Goal: Answer question/provide support

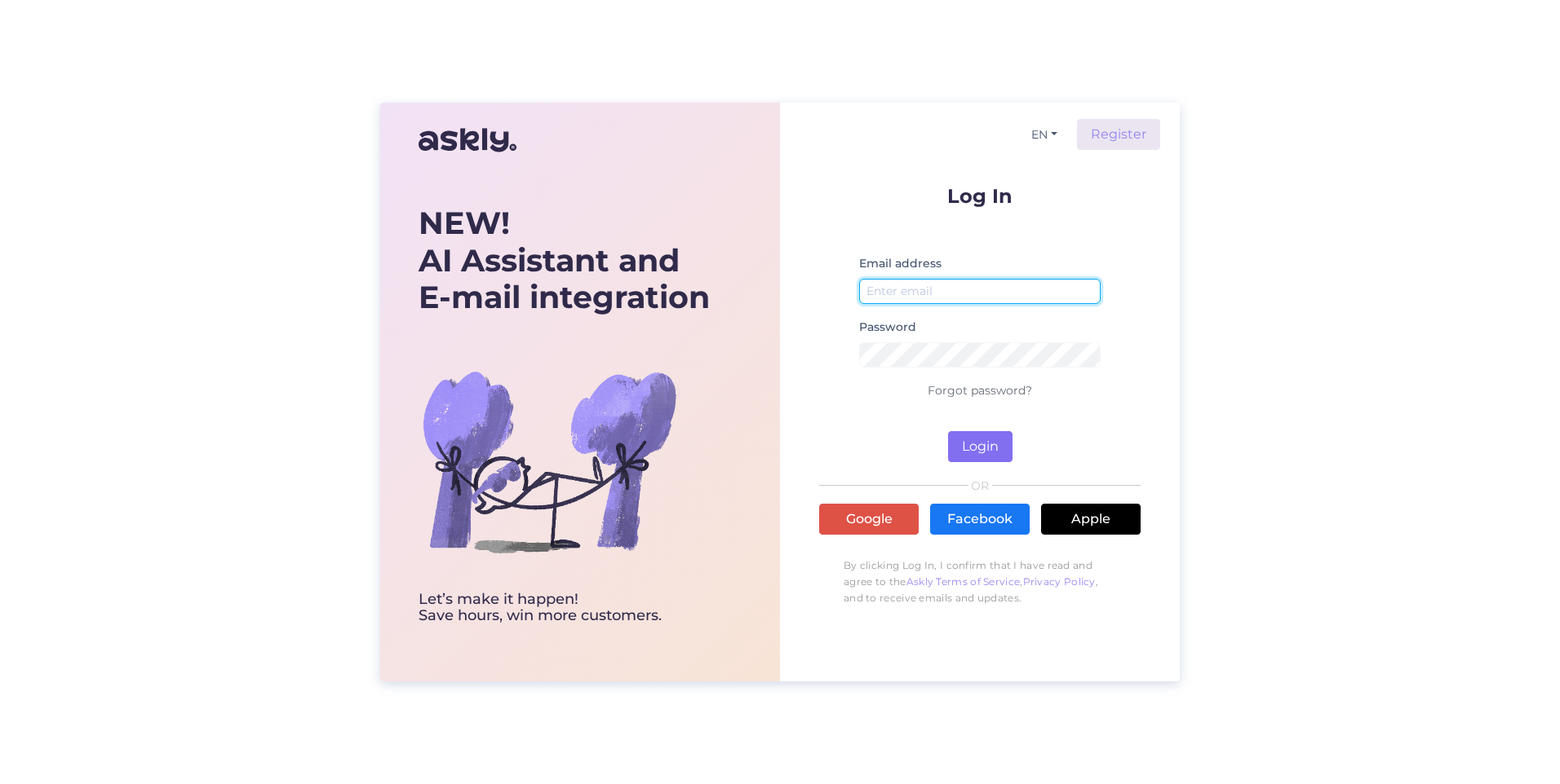
type input "[EMAIL_ADDRESS][DOMAIN_NAME]"
click at [972, 446] on button "Login" at bounding box center [980, 446] width 64 height 31
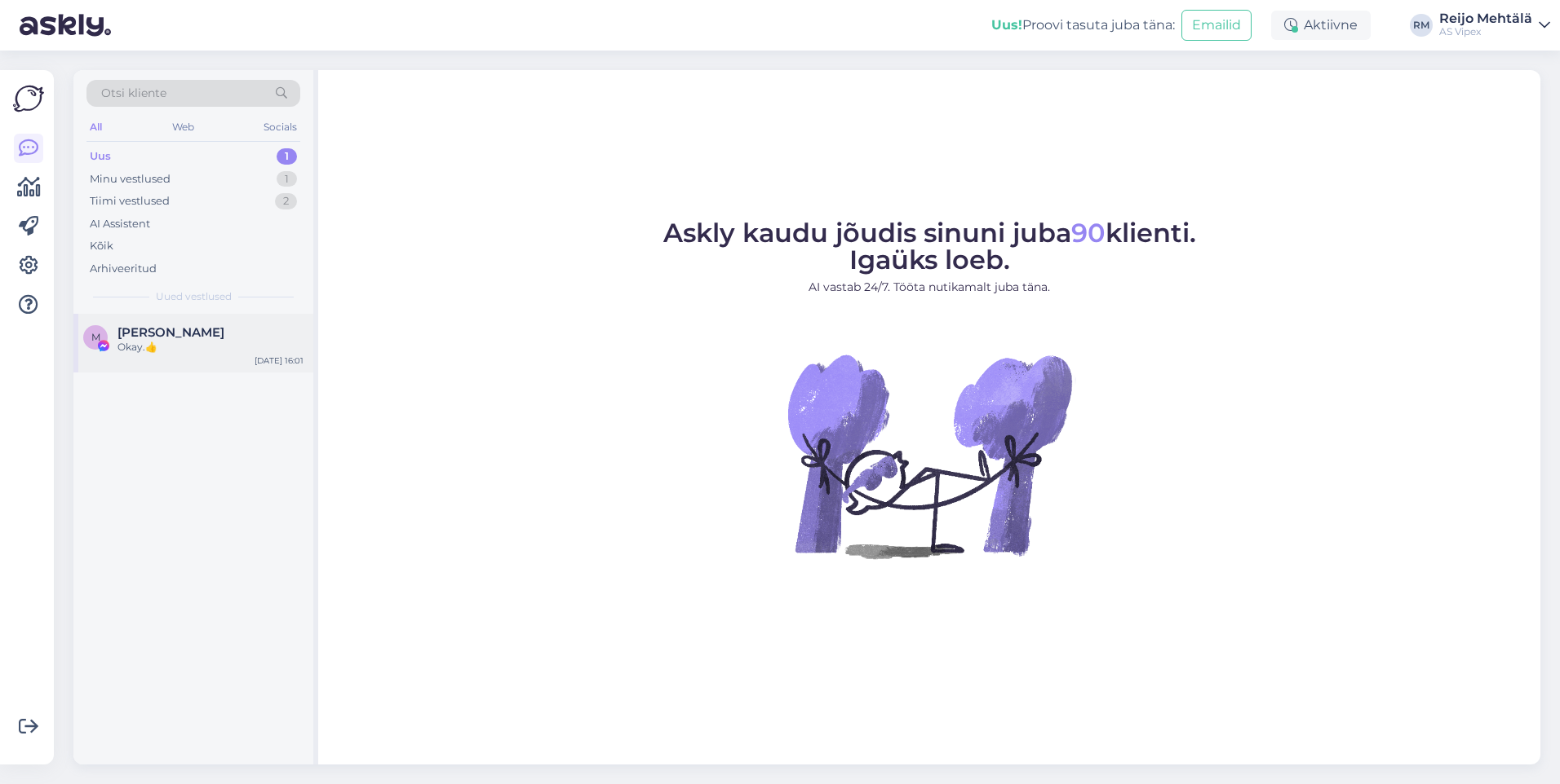
click at [150, 331] on span "[PERSON_NAME]" at bounding box center [171, 332] width 107 height 15
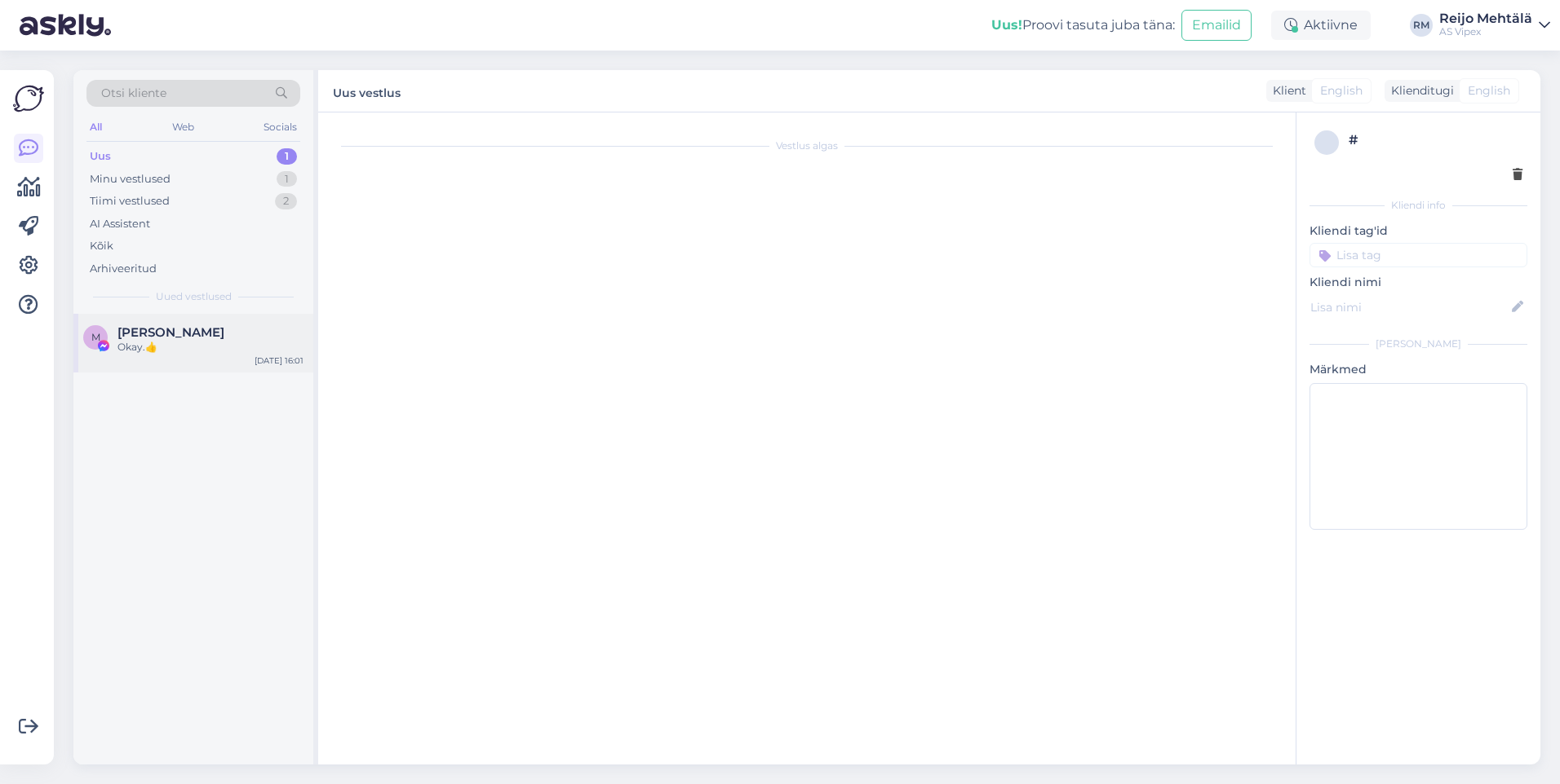
scroll to position [1207, 0]
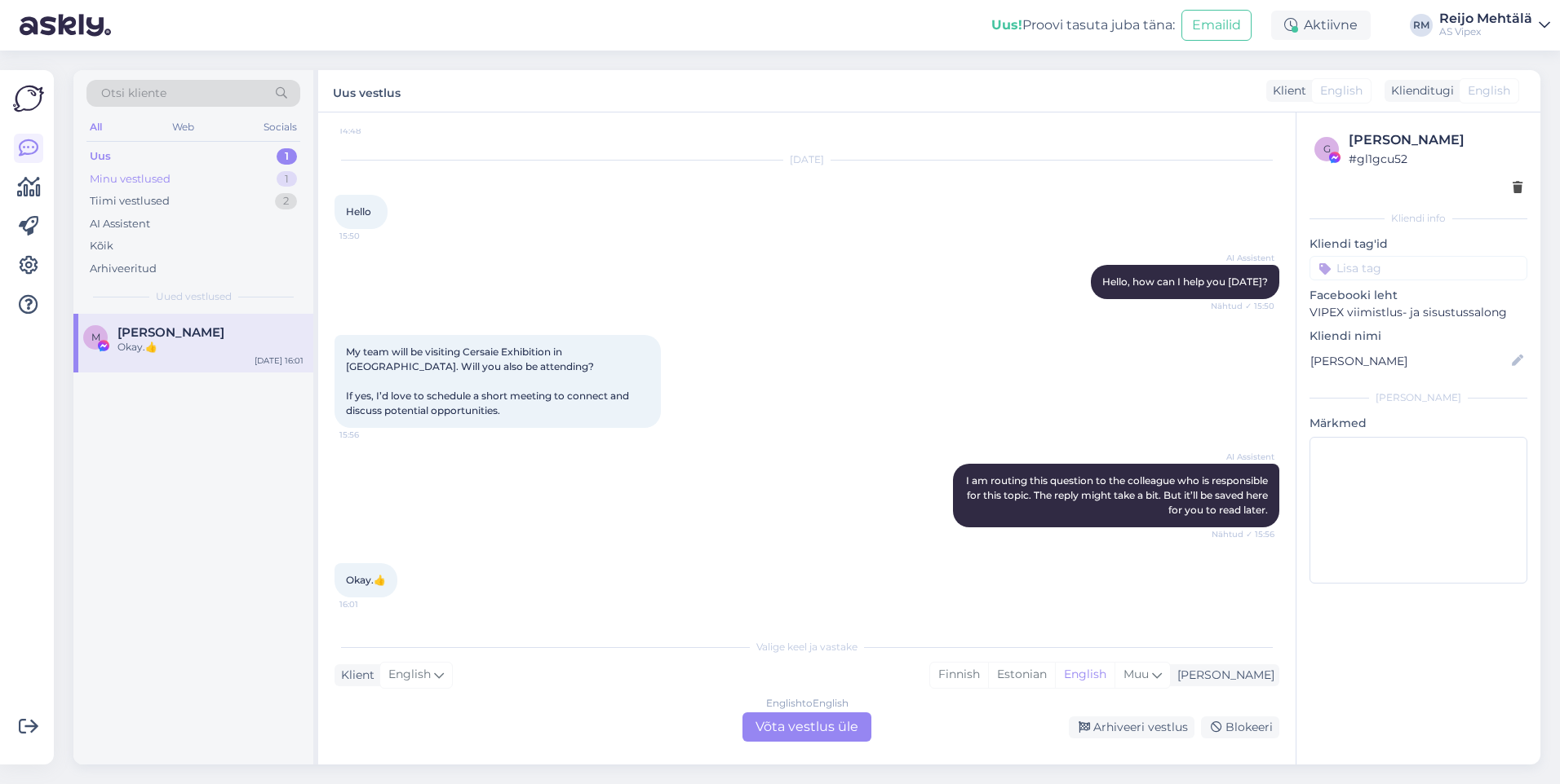
click at [129, 179] on div "Minu vestlused" at bounding box center [130, 179] width 81 height 17
click at [125, 158] on div "Uus 1" at bounding box center [193, 156] width 214 height 23
click at [144, 205] on div "Tiimi vestlused" at bounding box center [129, 201] width 80 height 17
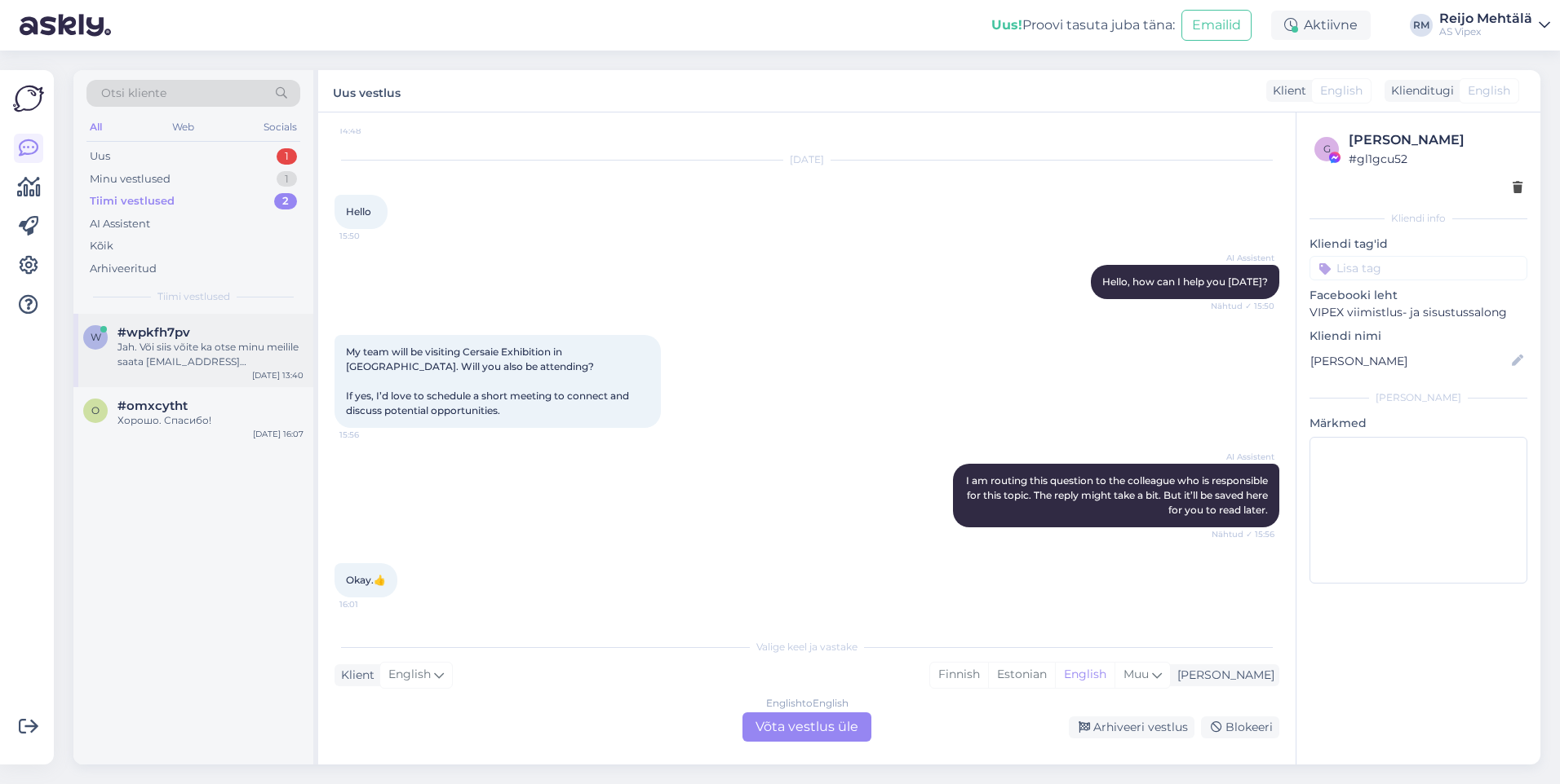
click at [152, 347] on div "Jah. Või siis võite ka otse minu meilile saata [EMAIL_ADDRESS][DOMAIN_NAME]" at bounding box center [210, 354] width 186 height 29
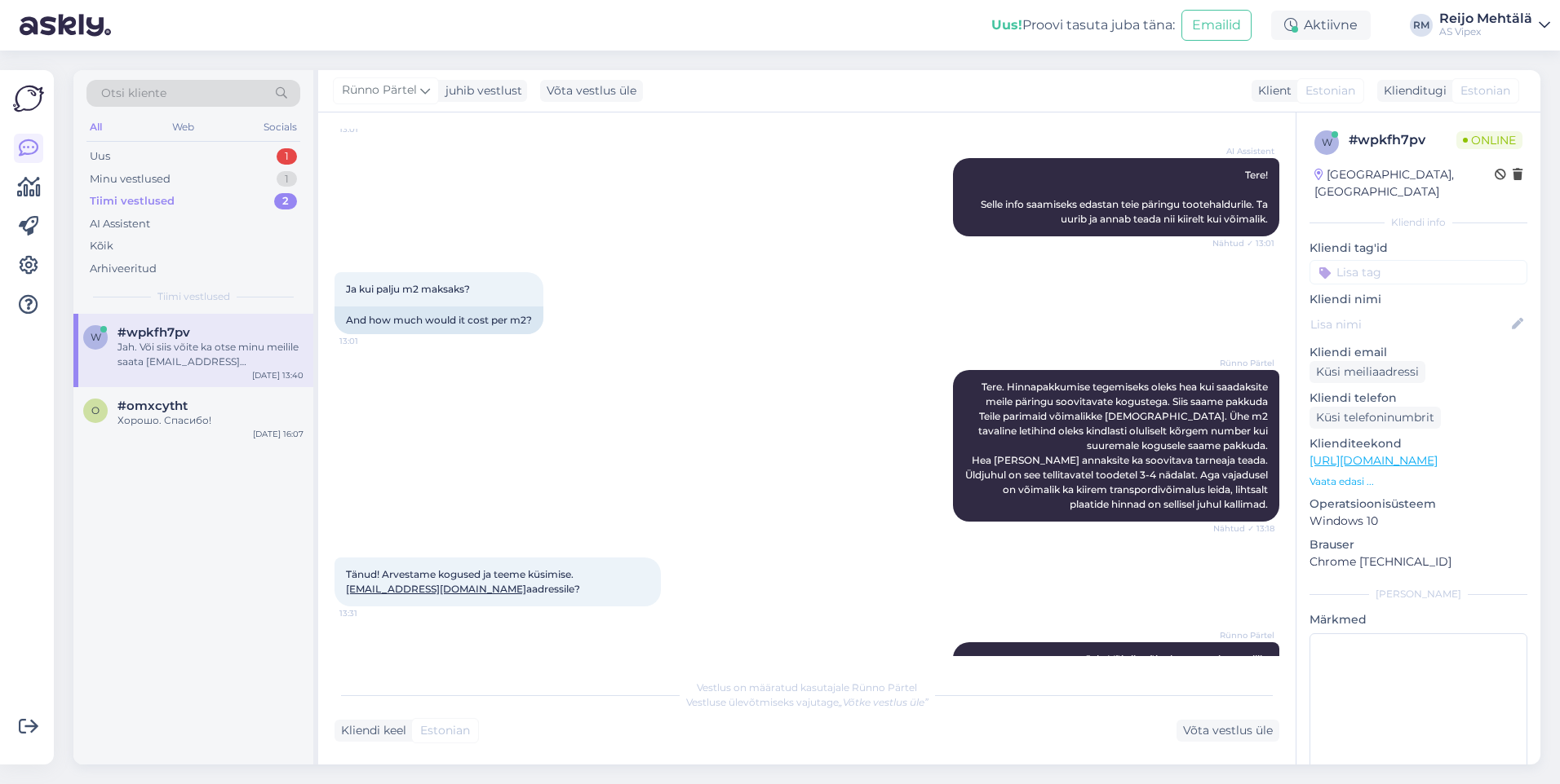
scroll to position [185, 0]
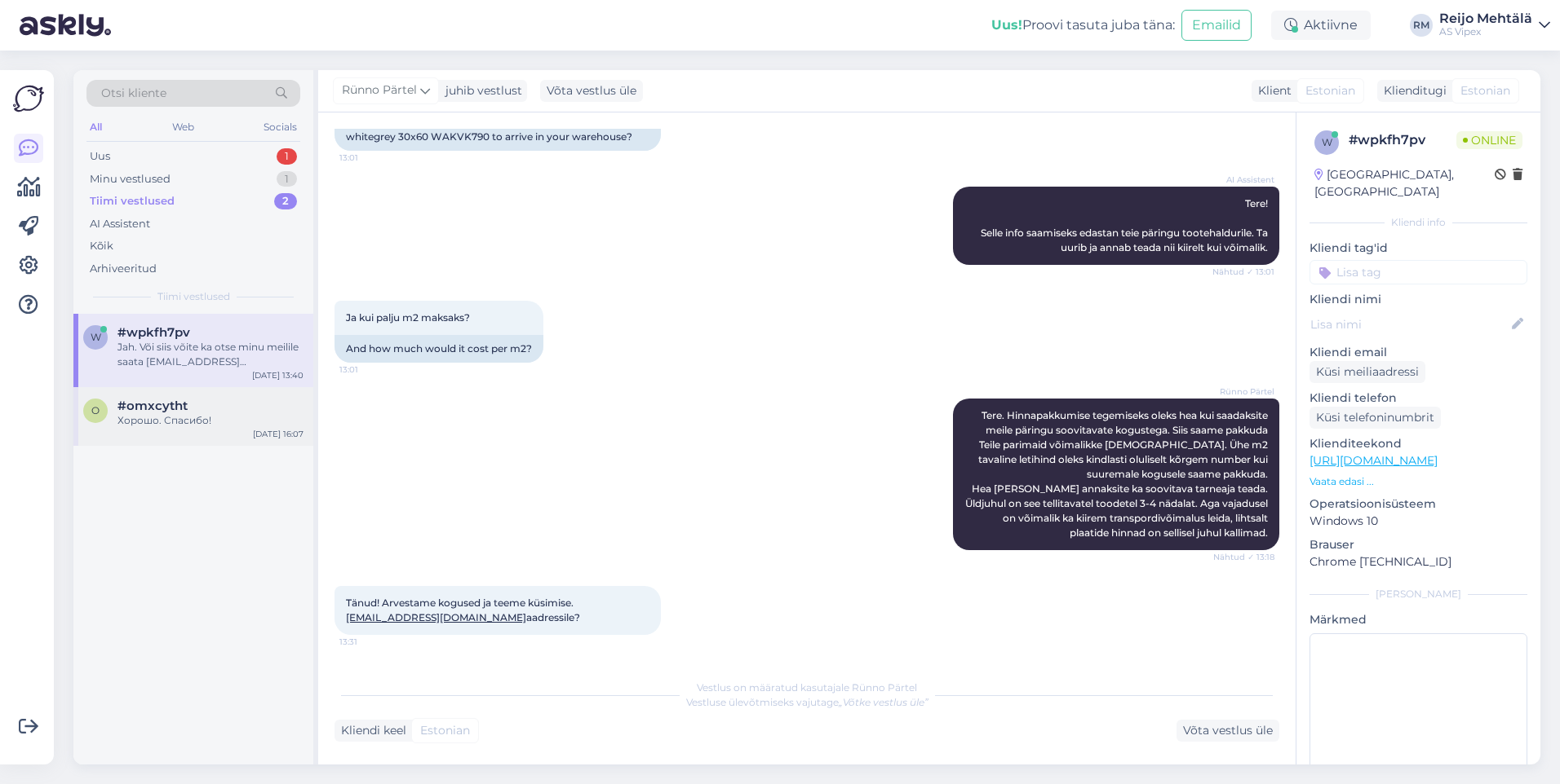
click at [163, 409] on span "#omxcytht" at bounding box center [153, 406] width 70 height 15
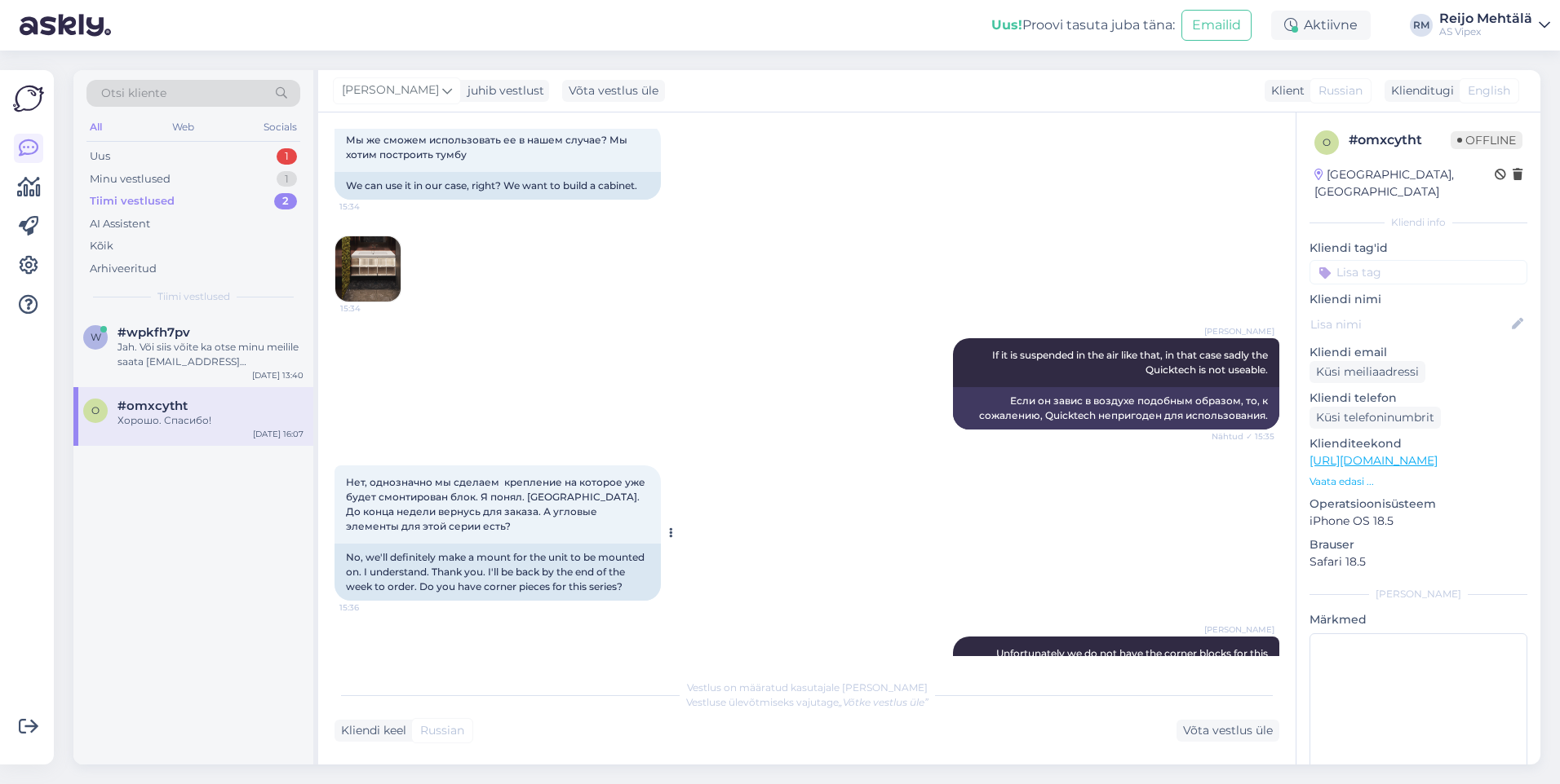
scroll to position [1019, 0]
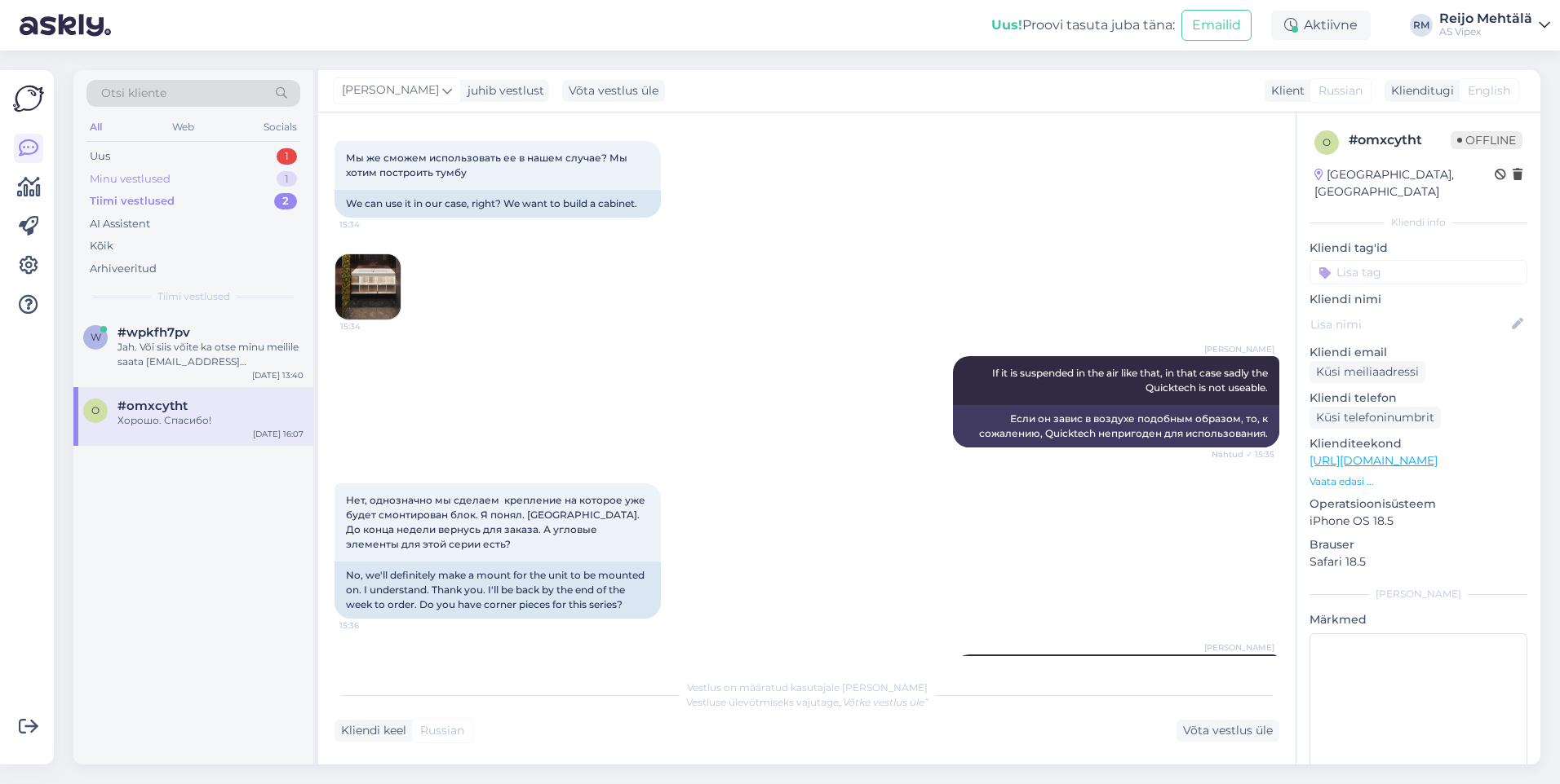
click at [135, 179] on div "Minu vestlused" at bounding box center [130, 179] width 81 height 17
click at [129, 160] on div "Uus 1" at bounding box center [193, 156] width 214 height 23
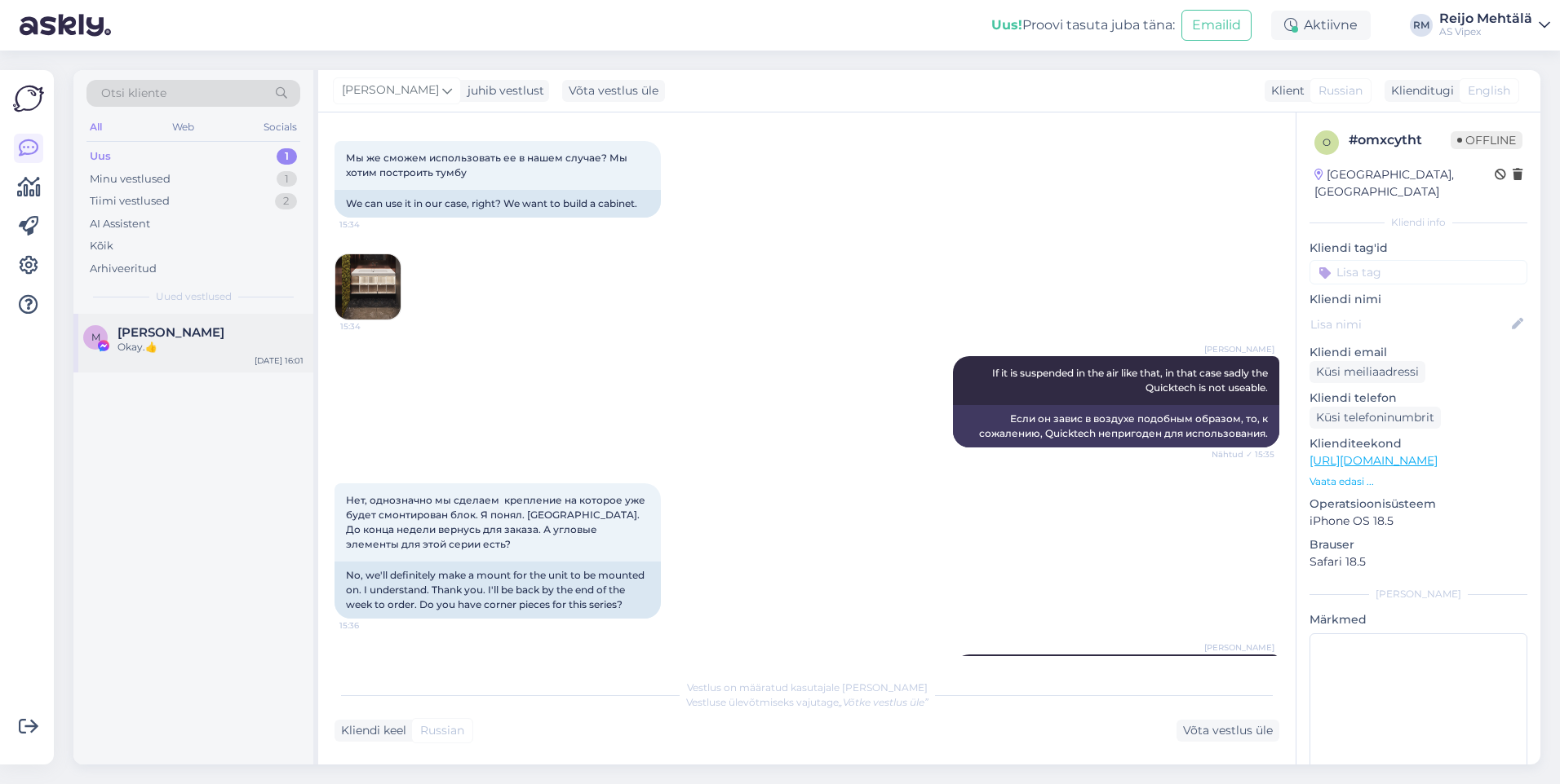
click at [140, 336] on span "[PERSON_NAME]" at bounding box center [171, 332] width 107 height 15
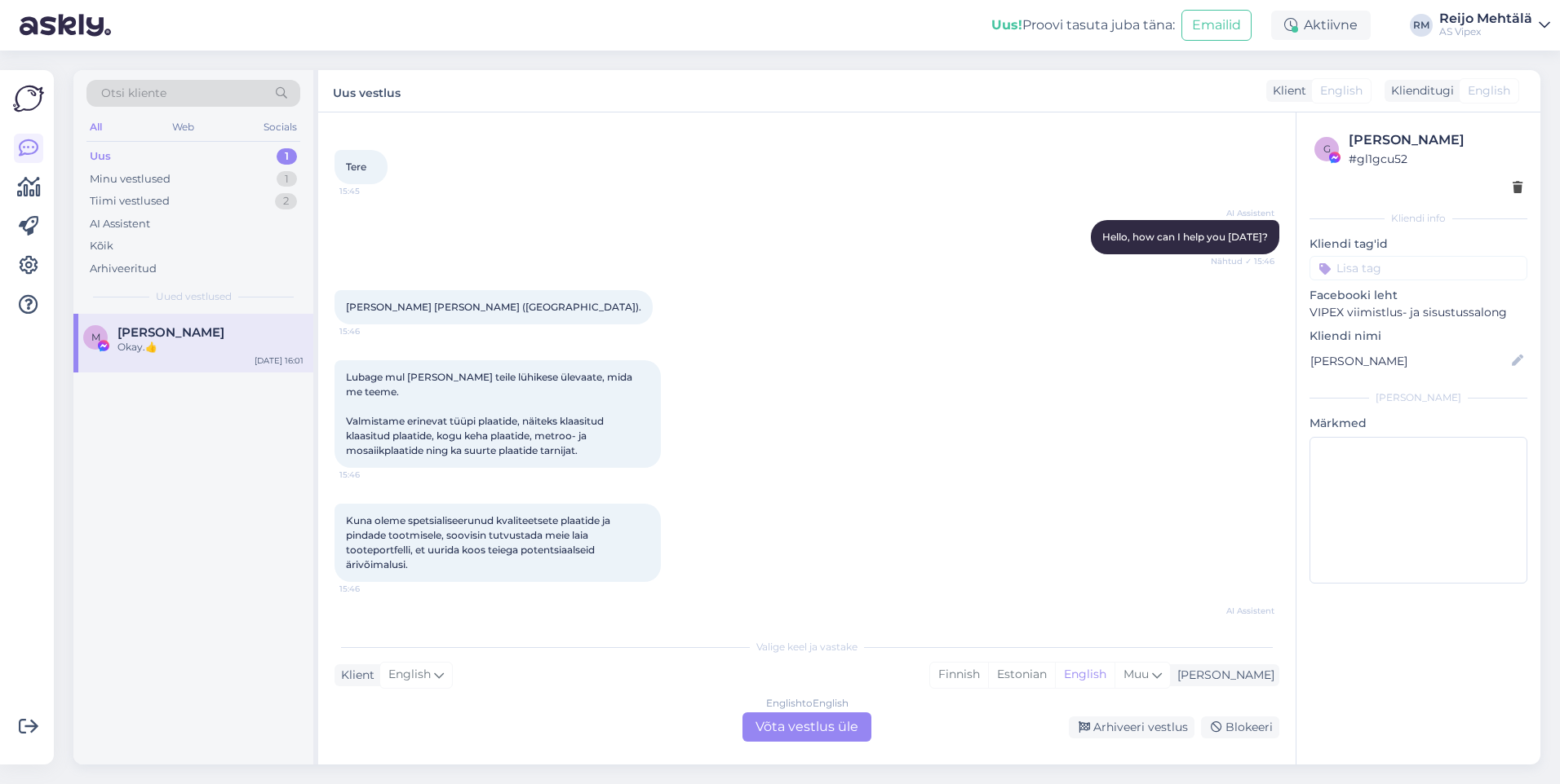
scroll to position [0, 0]
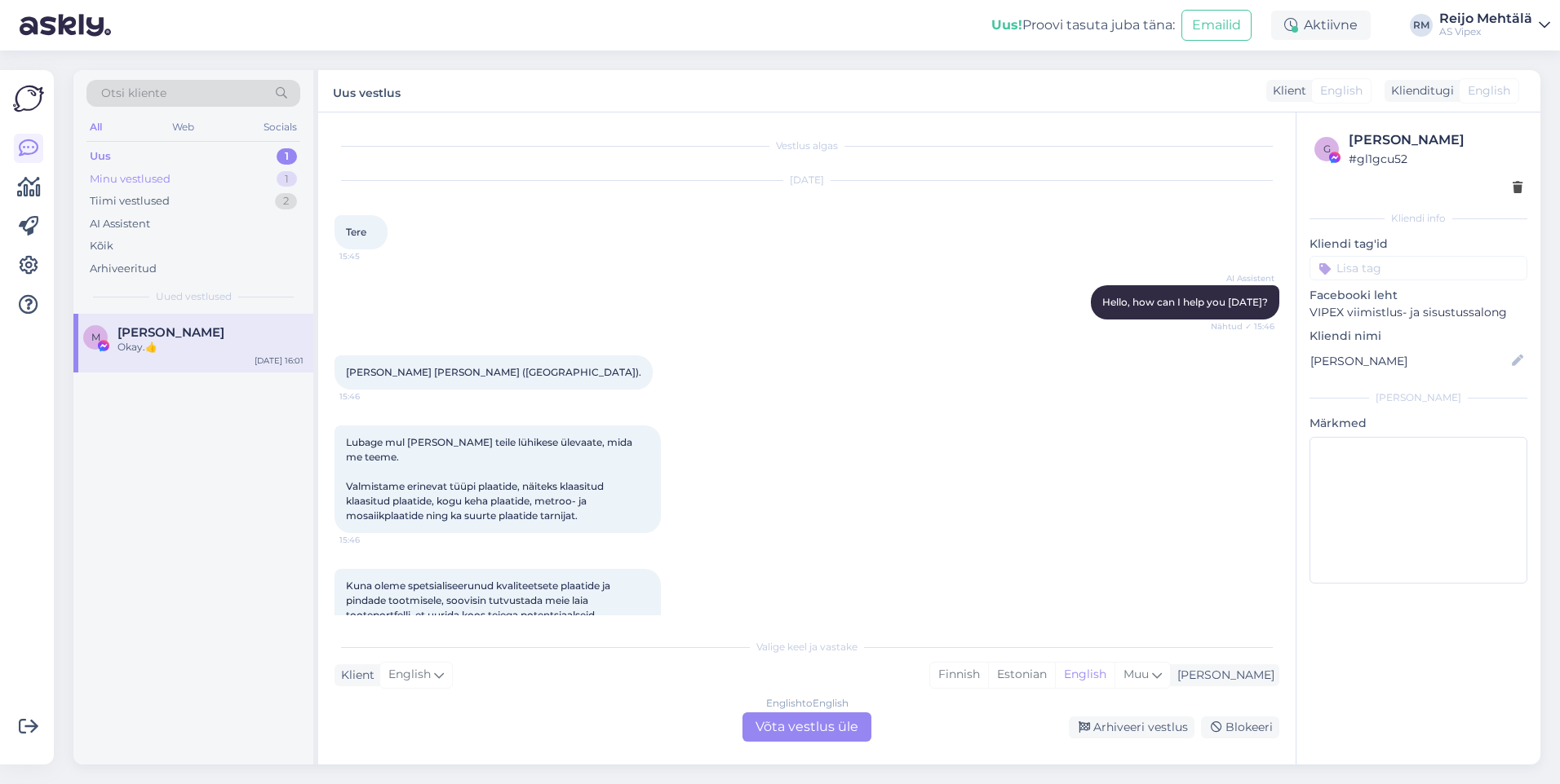
click at [127, 181] on div "Minu vestlused" at bounding box center [130, 179] width 81 height 17
click at [141, 342] on div "Meil ei ole Harma, keerme suurus on 60mm" at bounding box center [210, 354] width 186 height 29
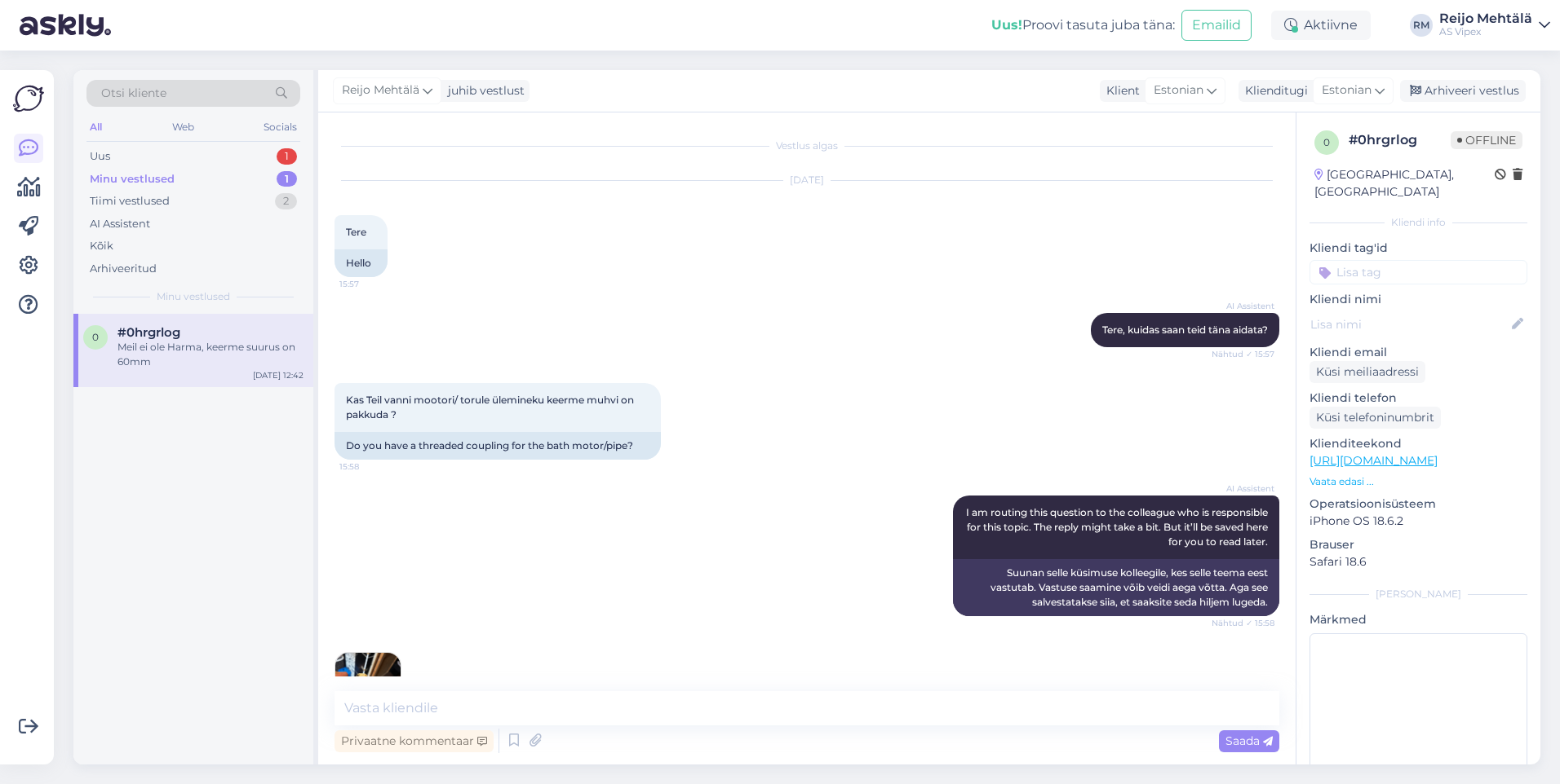
scroll to position [435, 0]
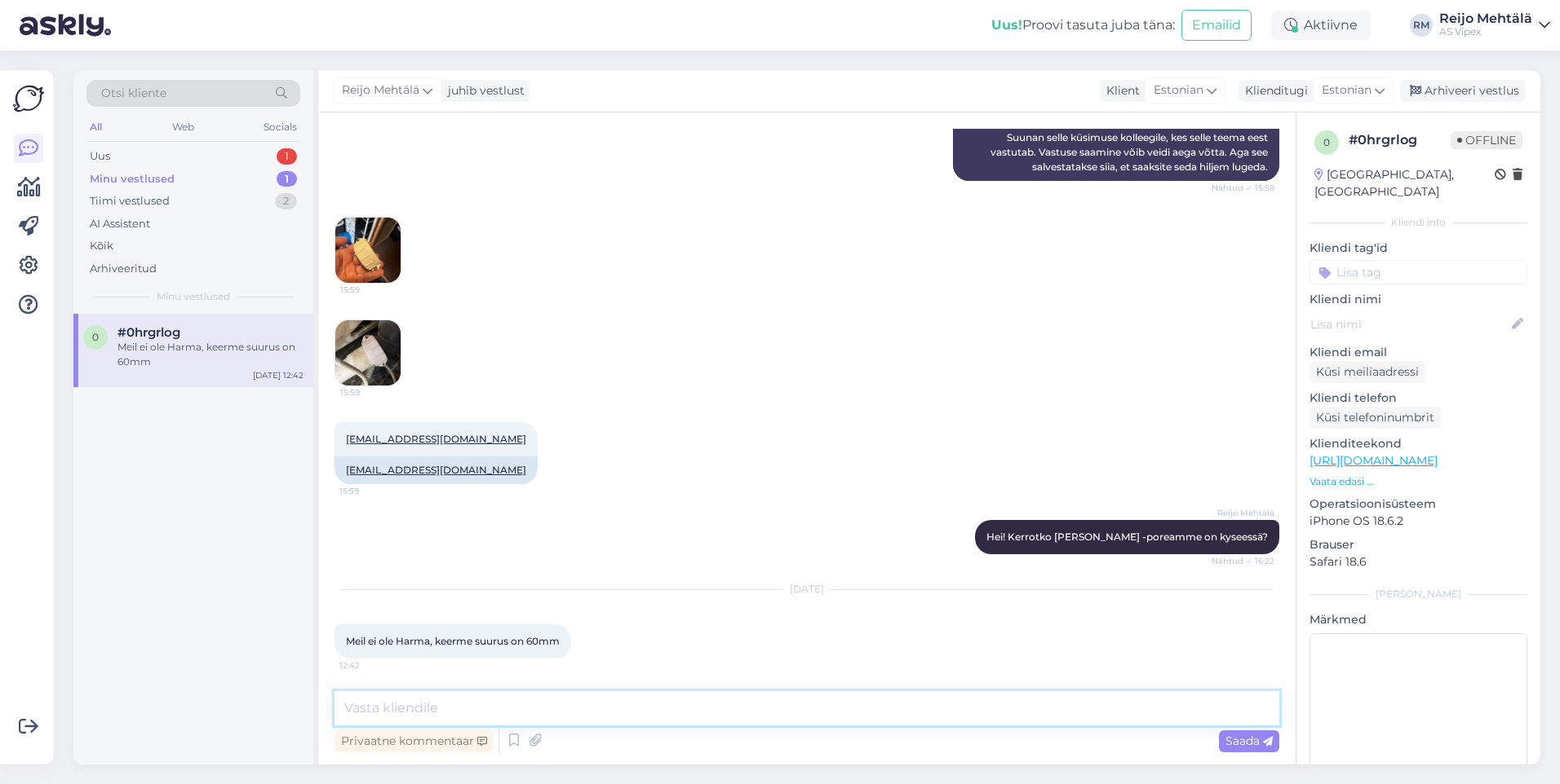
click at [558, 704] on textarea at bounding box center [806, 708] width 944 height 34
type textarea "Tere, kahjuks meie varuosad sobib meie mudelitele."
click at [1233, 741] on span "Saada" at bounding box center [1249, 741] width 47 height 15
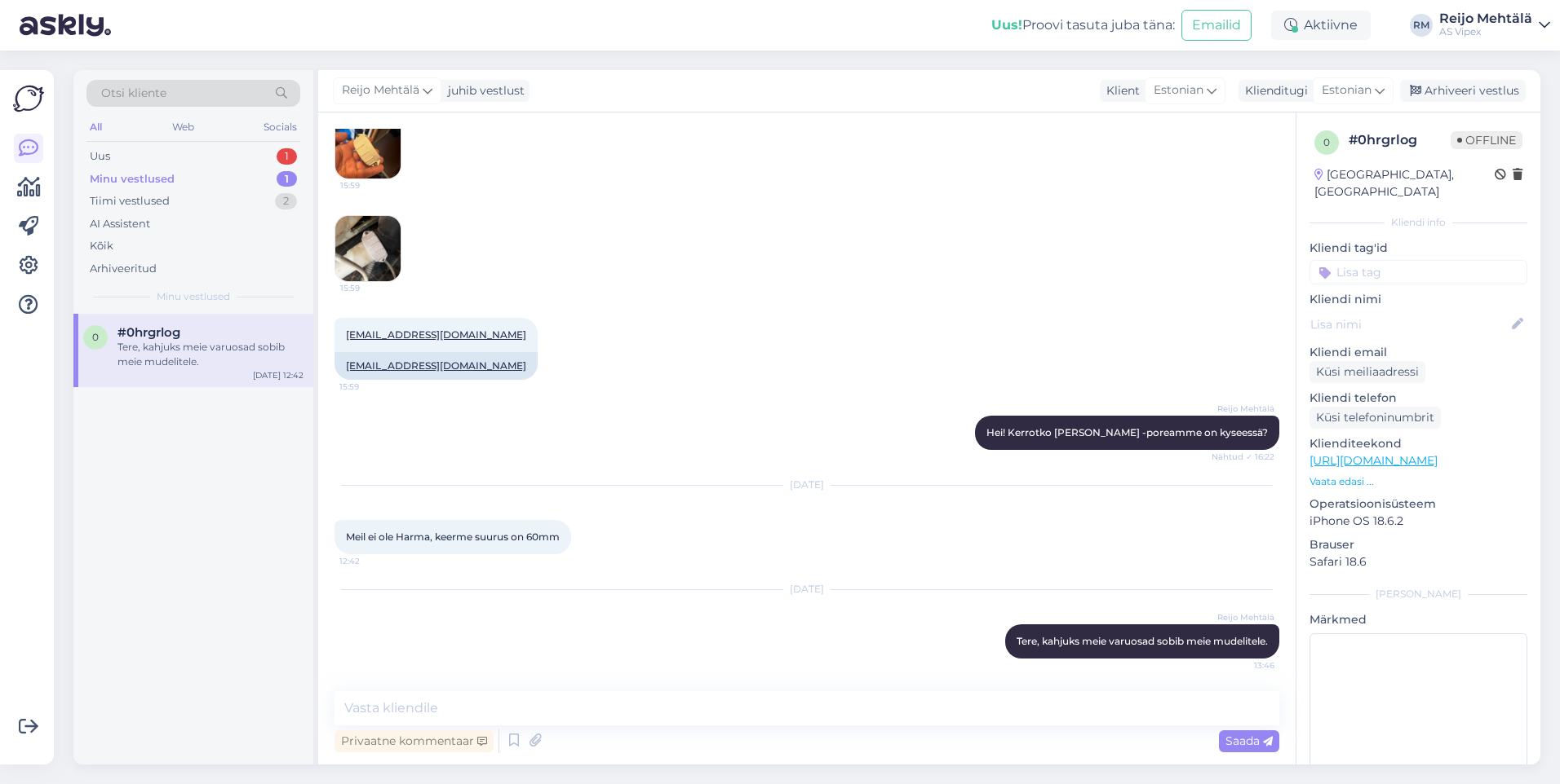
click at [1541, 23] on icon at bounding box center [1543, 25] width 11 height 13
click at [1405, 141] on div "Logi välja" at bounding box center [1404, 139] width 290 height 29
